Goal: Transaction & Acquisition: Purchase product/service

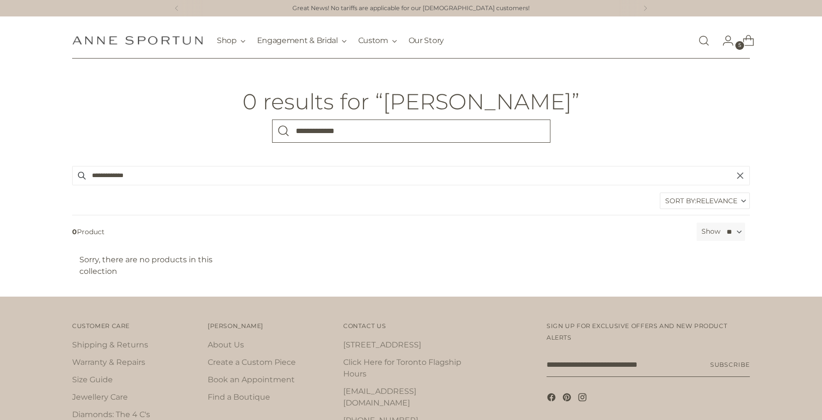
click at [328, 125] on input "**********" at bounding box center [411, 131] width 278 height 23
type input "**********"
click at [272, 120] on button "Search" at bounding box center [283, 131] width 23 height 23
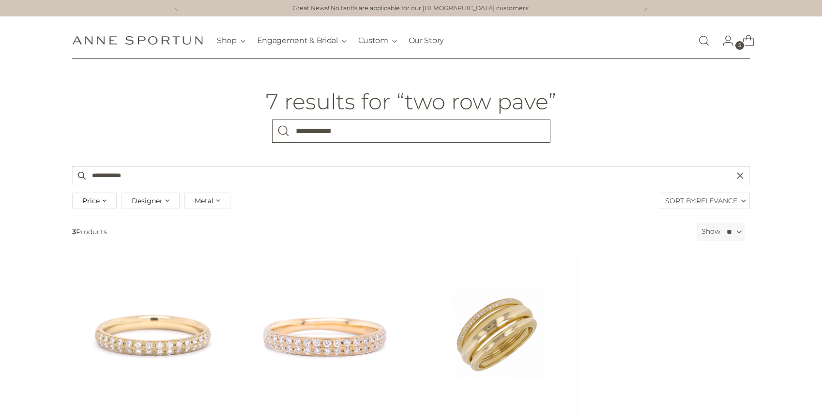
scroll to position [59, 0]
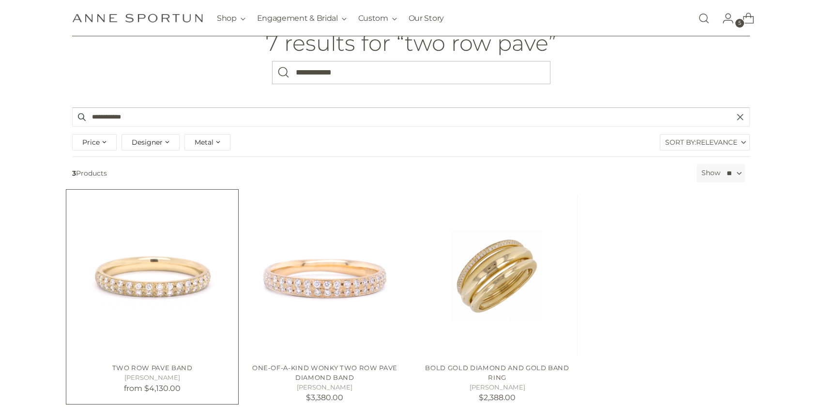
click at [0, 0] on img "Two Row Pave Band" at bounding box center [0, 0] width 0 height 0
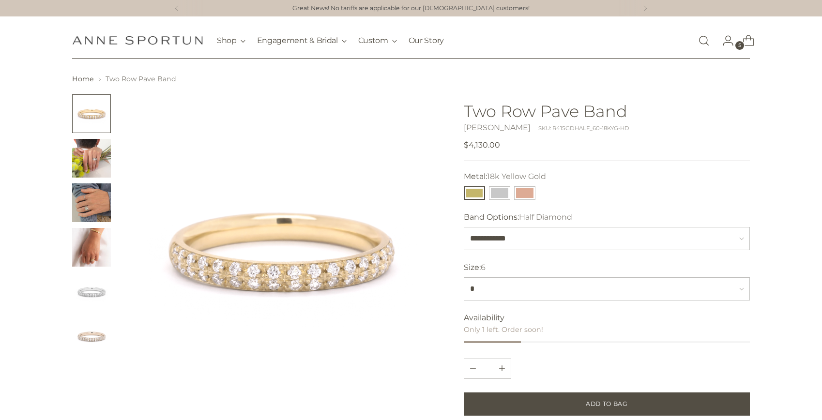
click at [87, 297] on img "Change image to image 5" at bounding box center [91, 292] width 39 height 39
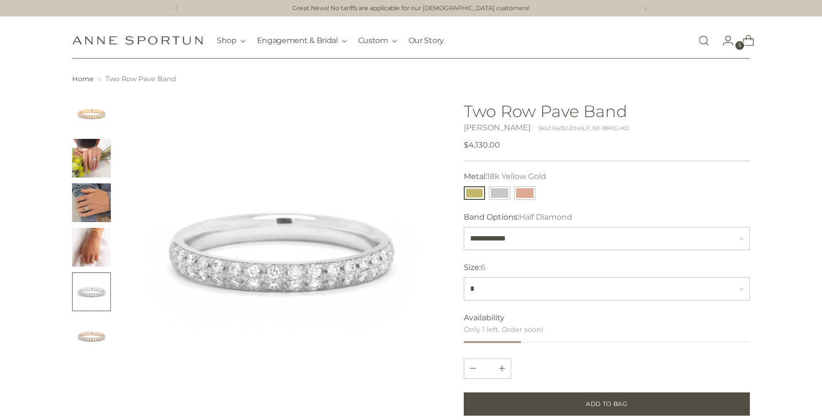
click at [90, 233] on img "Change image to image 4" at bounding box center [91, 247] width 39 height 39
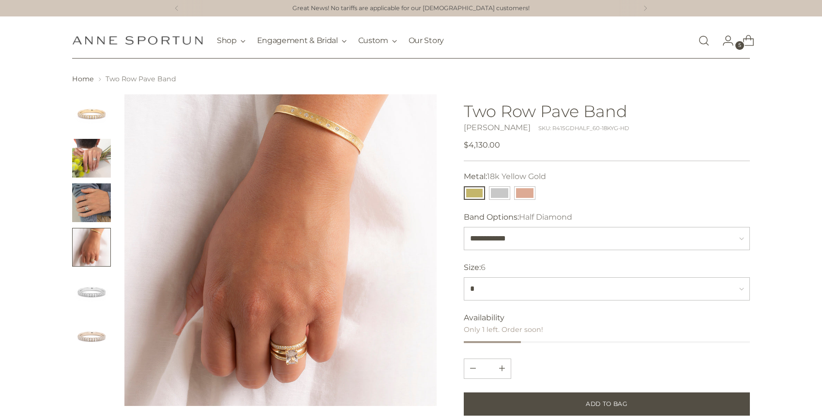
click at [90, 195] on img "Change image to image 3" at bounding box center [91, 202] width 39 height 39
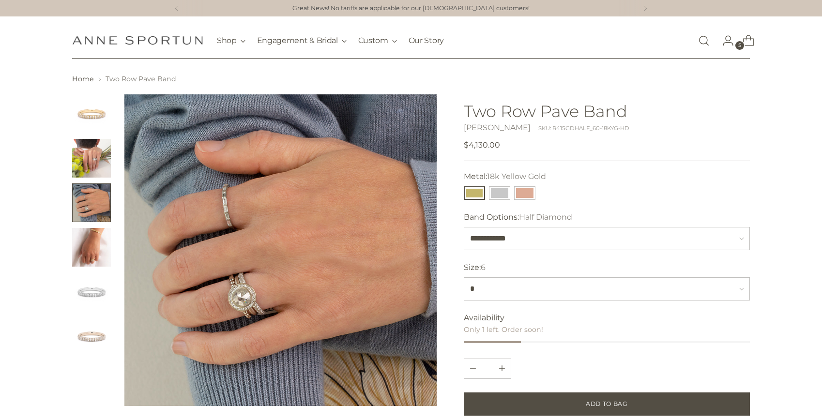
click at [91, 148] on img "Change image to image 2" at bounding box center [91, 158] width 39 height 39
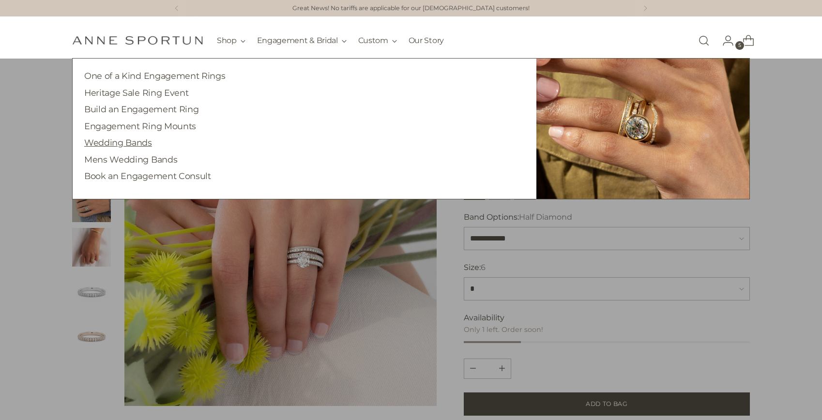
click at [138, 140] on link "Wedding Bands" at bounding box center [118, 142] width 68 height 10
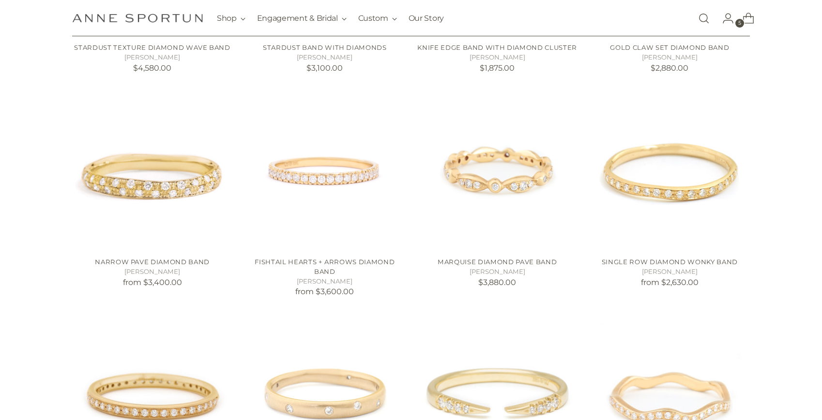
scroll to position [361, 0]
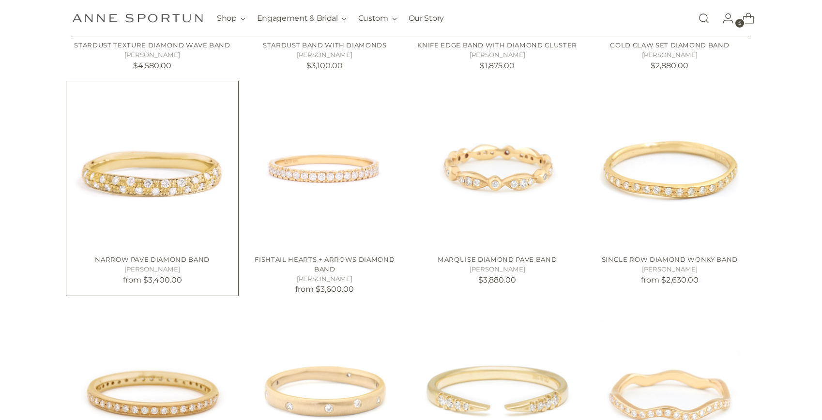
click at [0, 0] on img "Narrow Pave Diamond Band" at bounding box center [0, 0] width 0 height 0
